Goal: Task Accomplishment & Management: Use online tool/utility

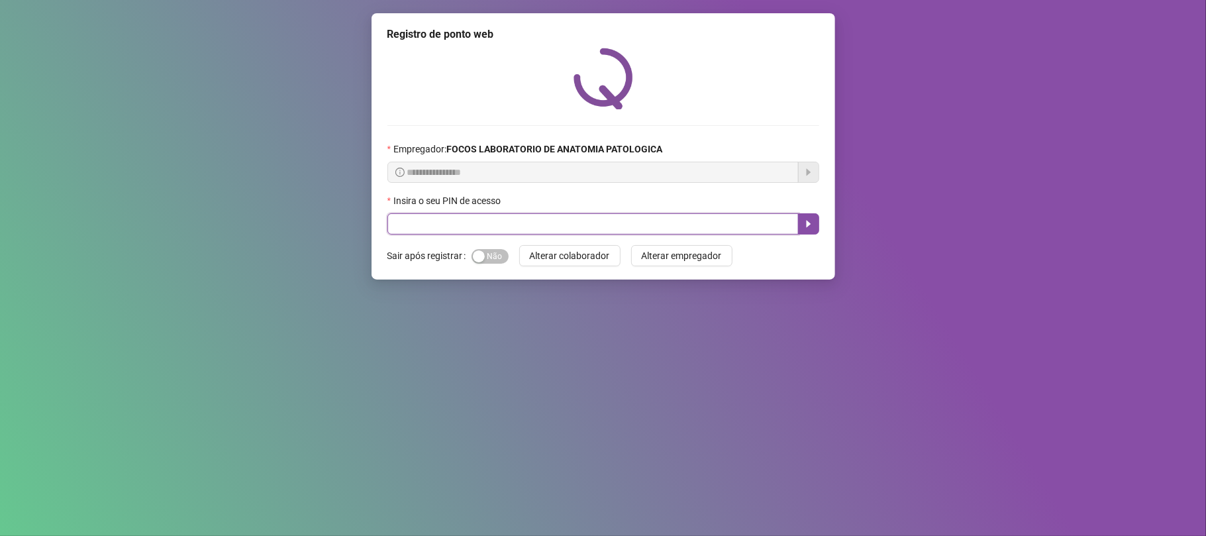
click at [604, 231] on input "text" at bounding box center [593, 223] width 411 height 21
type input "*****"
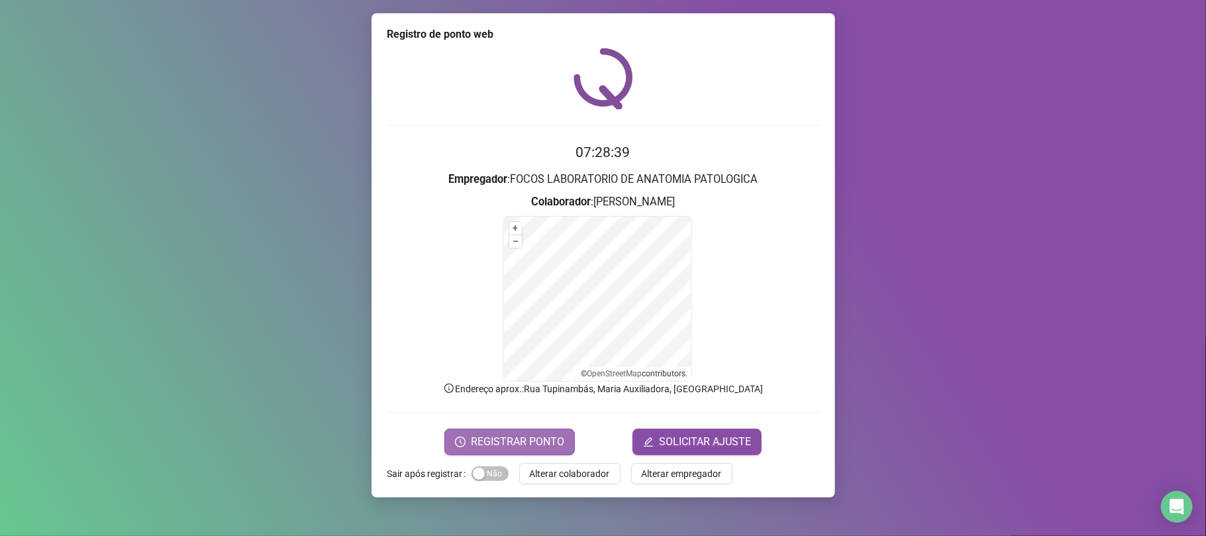
click at [512, 441] on span "REGISTRAR PONTO" at bounding box center [517, 442] width 93 height 16
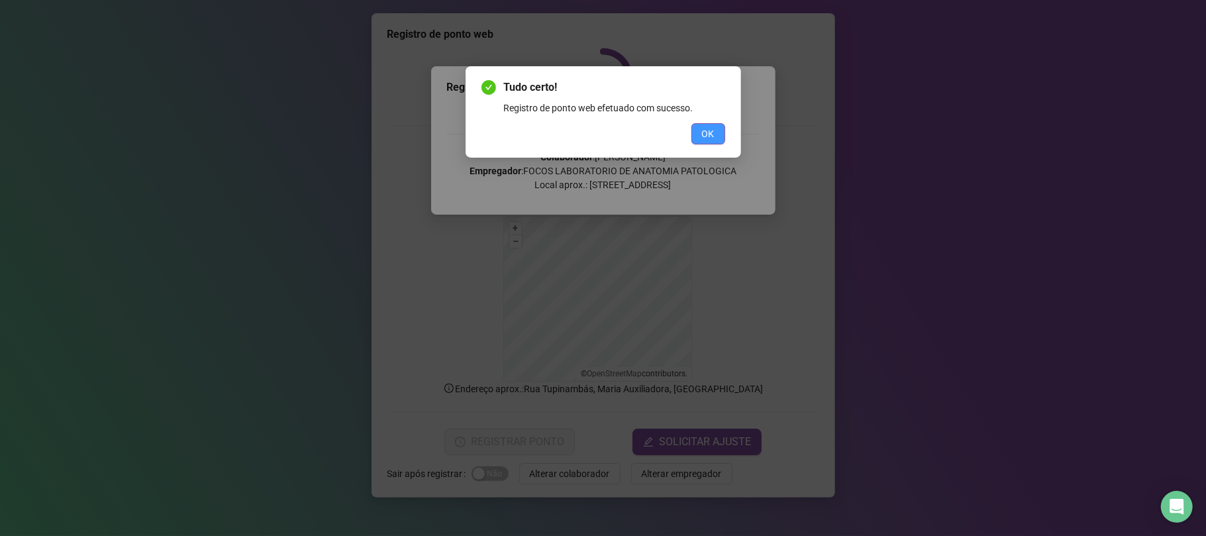
click at [706, 136] on span "OK" at bounding box center [708, 134] width 13 height 15
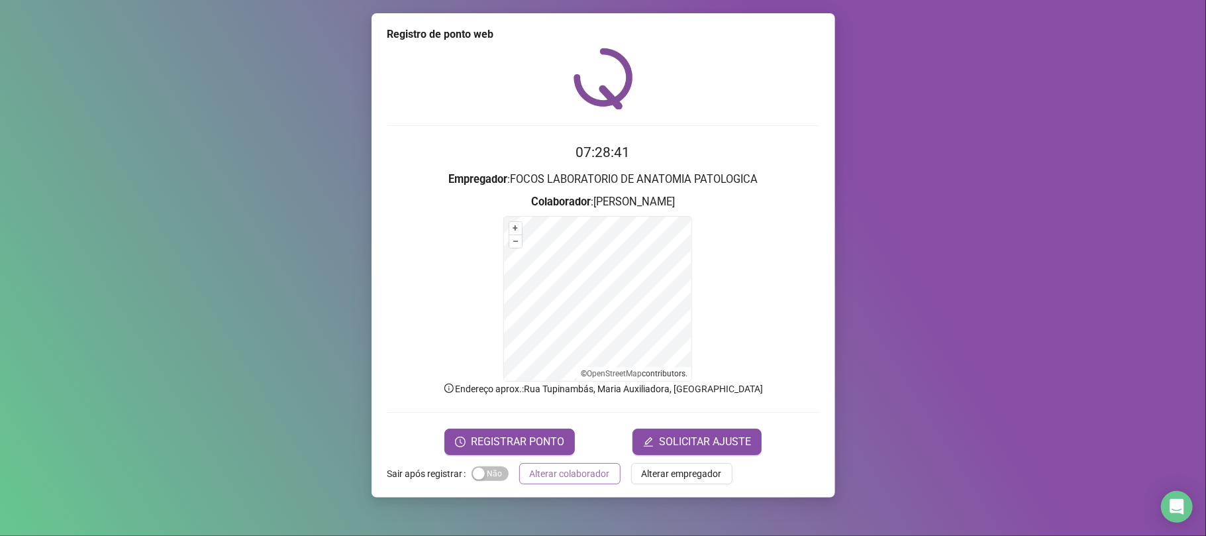
click at [595, 475] on span "Alterar colaborador" at bounding box center [570, 473] width 80 height 15
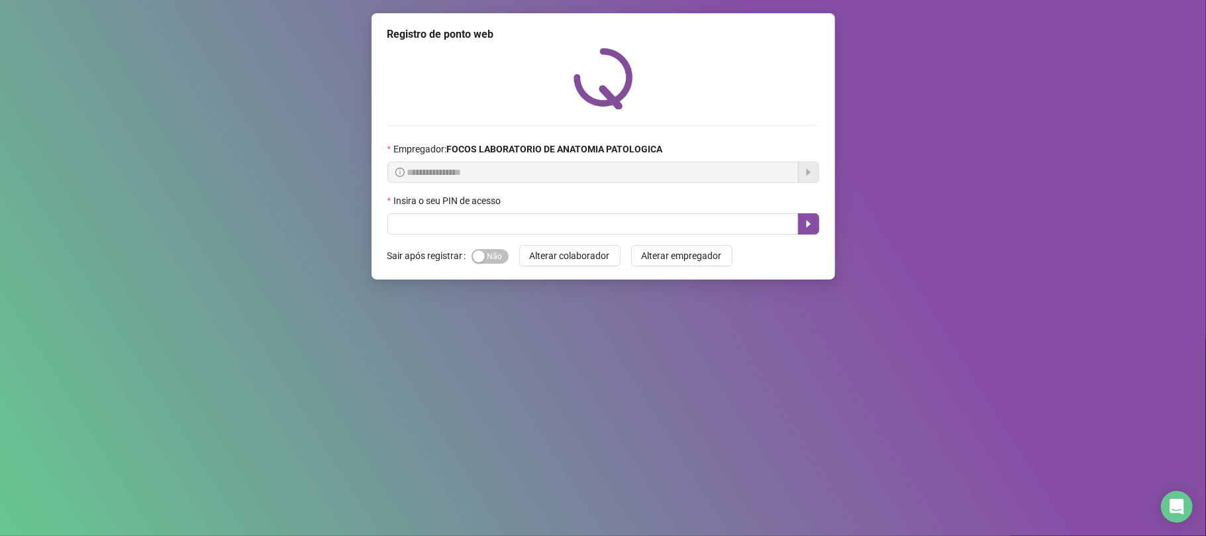
click at [552, 212] on div "Insira o seu PIN de acesso" at bounding box center [604, 203] width 432 height 20
click at [552, 229] on input "text" at bounding box center [593, 223] width 411 height 21
type input "*****"
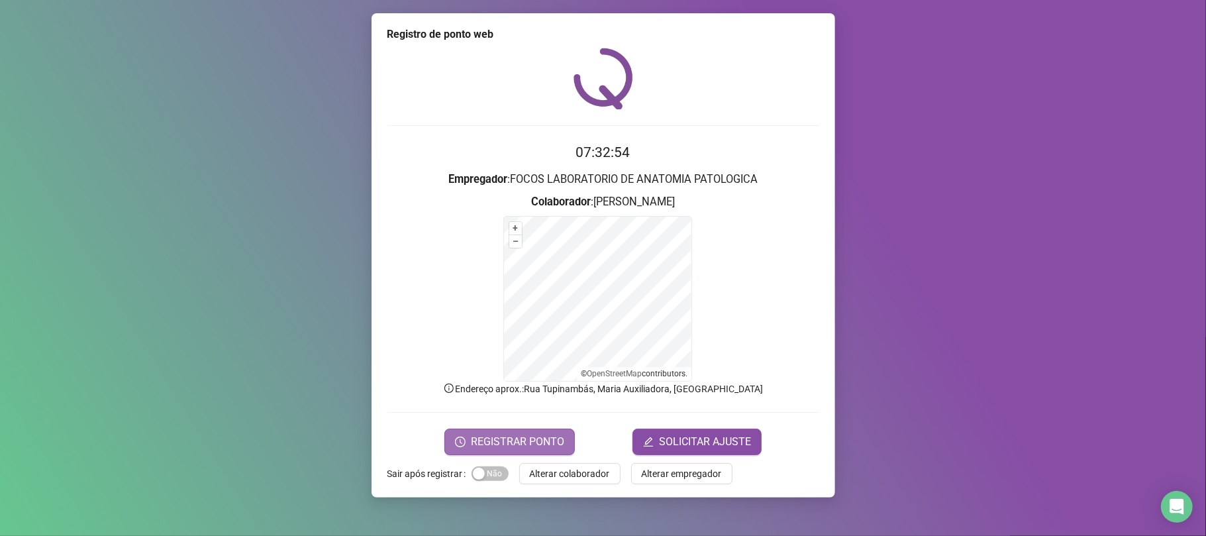
click at [490, 436] on span "REGISTRAR PONTO" at bounding box center [517, 442] width 93 height 16
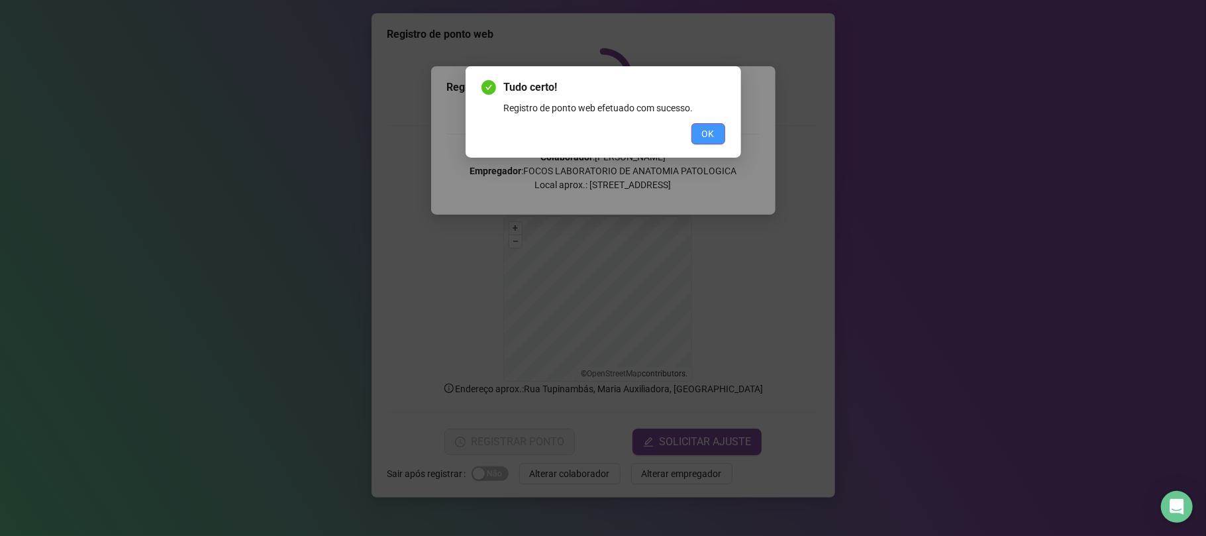
click at [710, 140] on span "OK" at bounding box center [708, 134] width 13 height 15
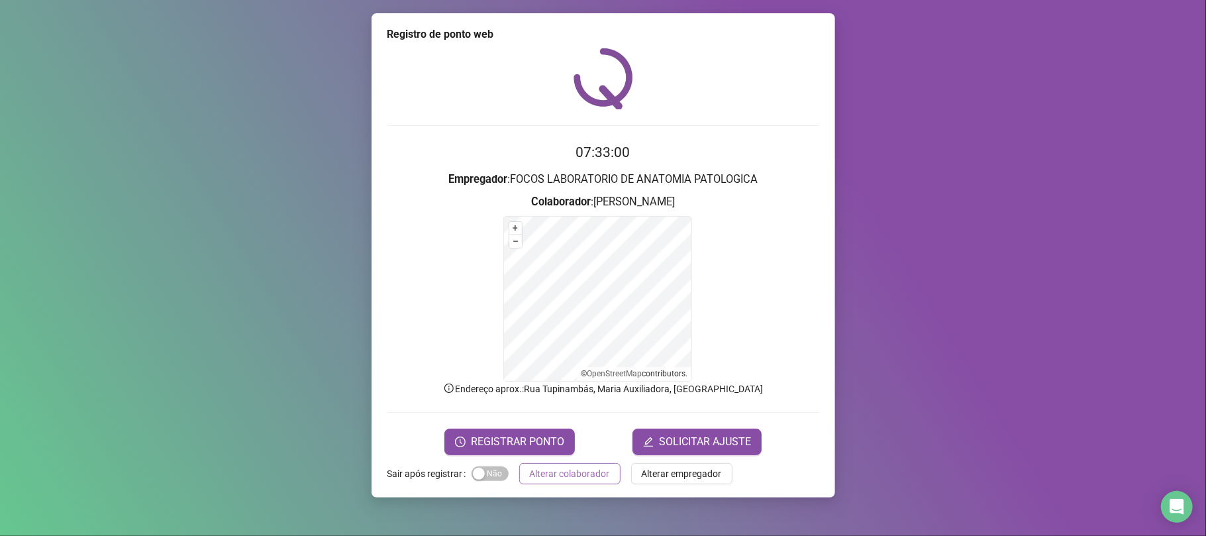
click at [581, 470] on span "Alterar colaborador" at bounding box center [570, 473] width 80 height 15
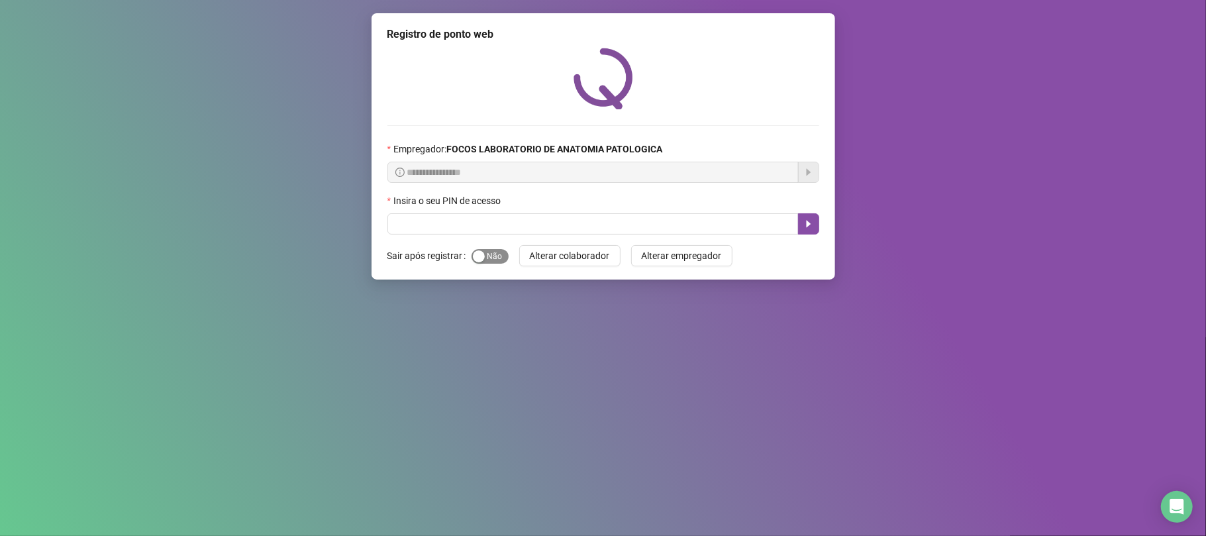
drag, startPoint x: 498, startPoint y: 255, endPoint x: 504, endPoint y: 245, distance: 11.6
click at [498, 255] on span "Sim Não" at bounding box center [490, 256] width 37 height 15
click at [518, 223] on input "text" at bounding box center [593, 223] width 411 height 21
type input "*****"
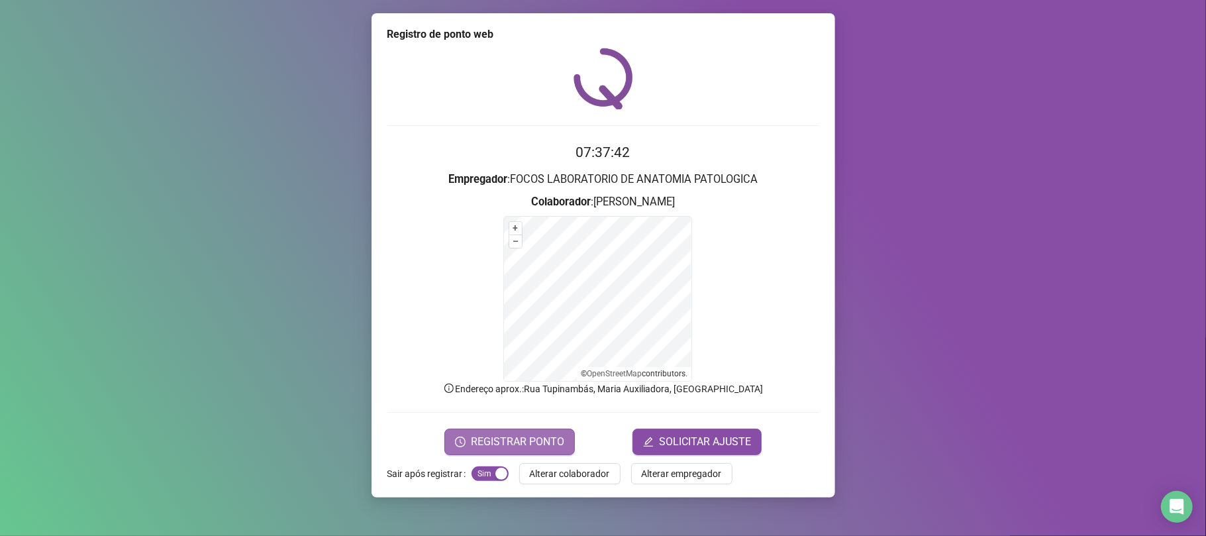
click at [519, 448] on span "REGISTRAR PONTO" at bounding box center [517, 442] width 93 height 16
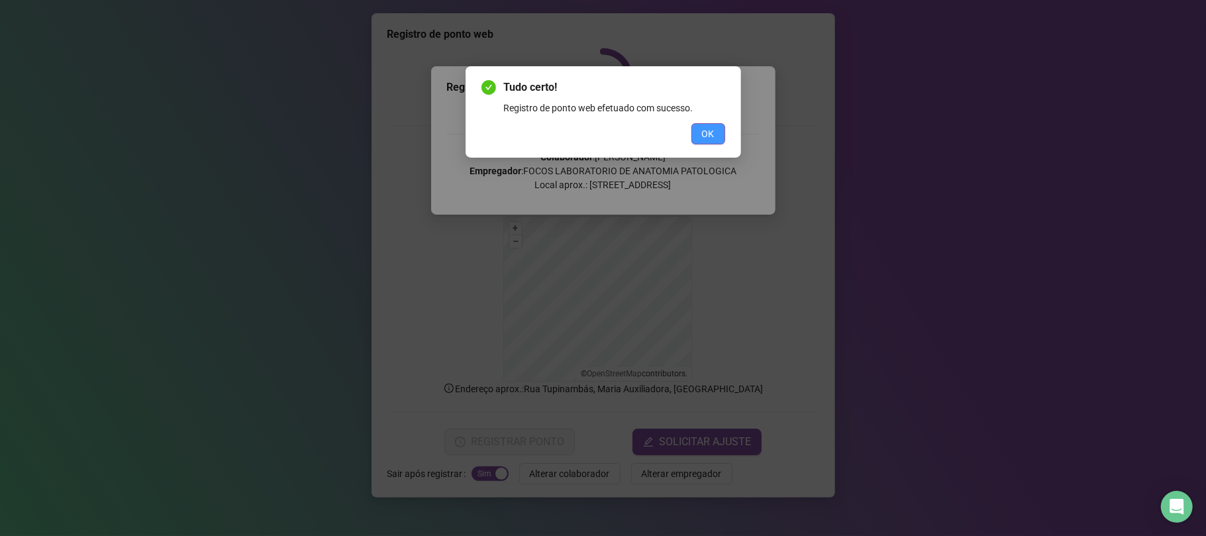
click at [707, 127] on span "OK" at bounding box center [708, 134] width 13 height 15
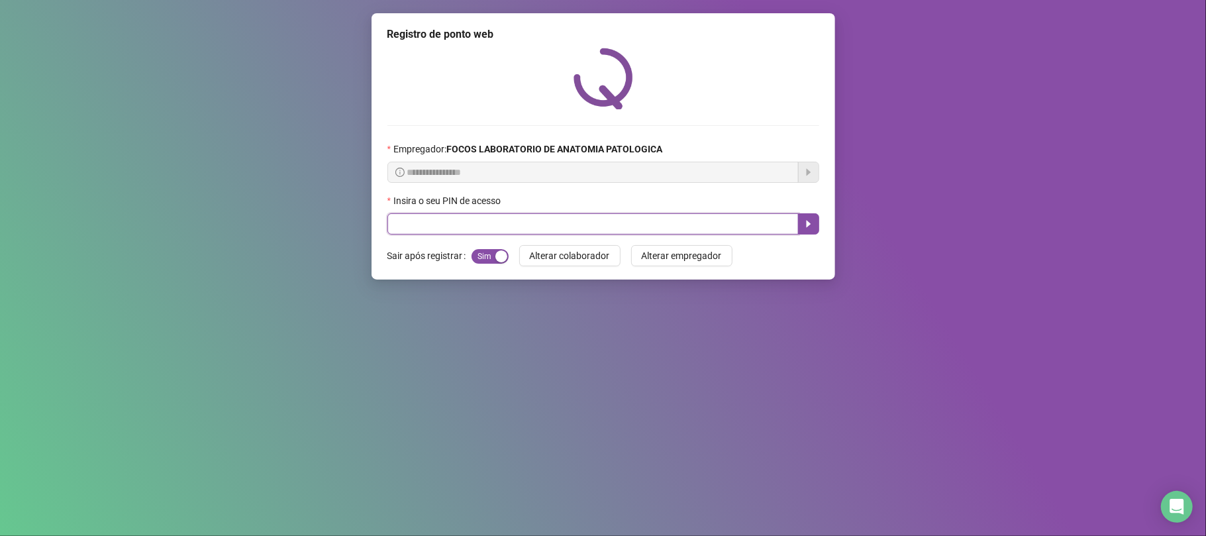
click at [515, 221] on input "text" at bounding box center [593, 223] width 411 height 21
type input "*****"
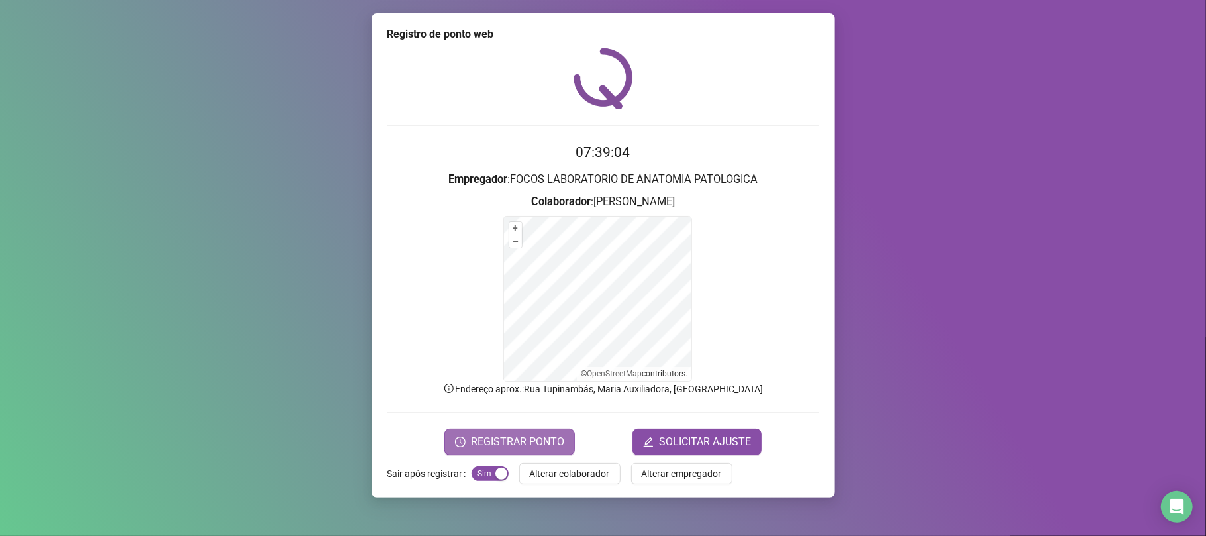
click at [517, 441] on span "REGISTRAR PONTO" at bounding box center [517, 442] width 93 height 16
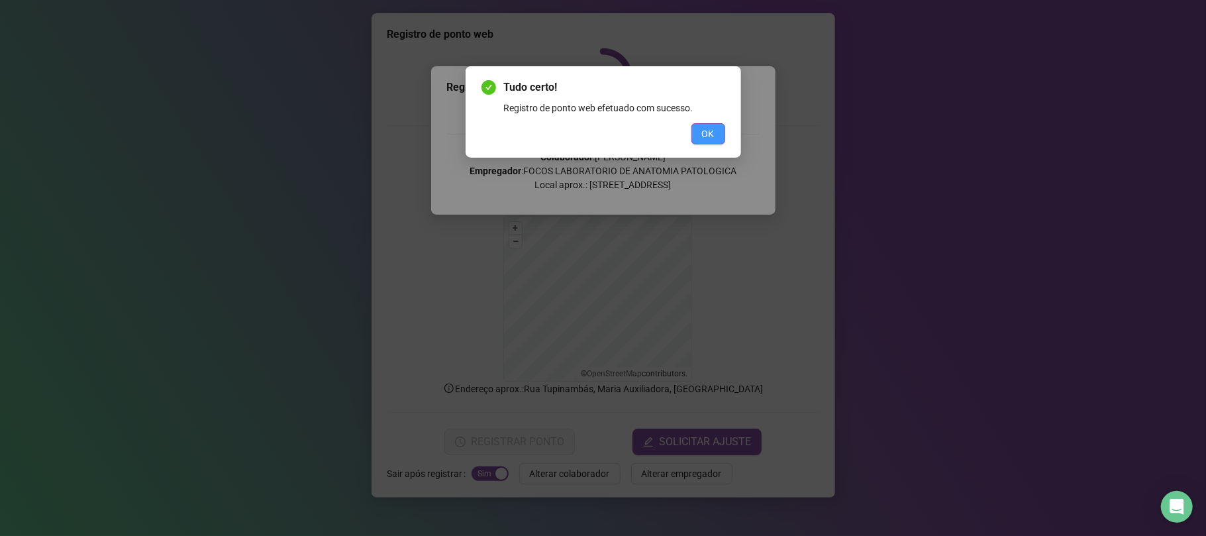
click at [711, 130] on span "OK" at bounding box center [708, 134] width 13 height 15
